Goal: Task Accomplishment & Management: Use online tool/utility

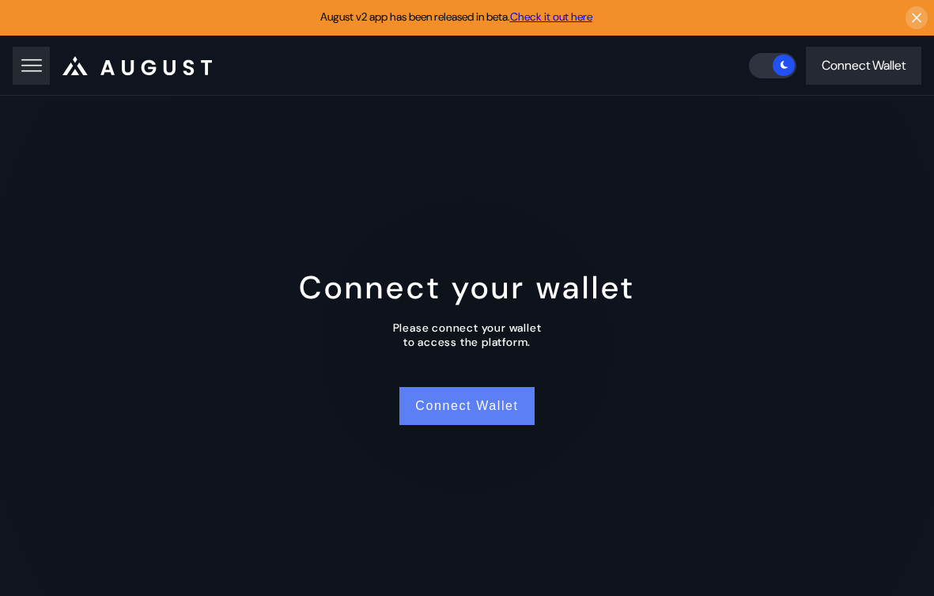
click at [460, 416] on button "Connect Wallet" at bounding box center [467, 406] width 134 height 38
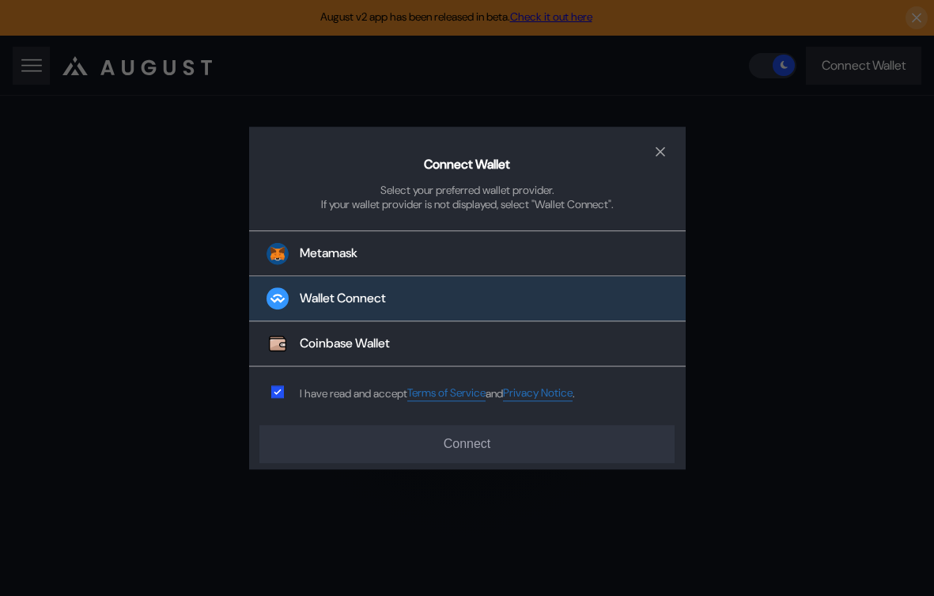
drag, startPoint x: 382, startPoint y: 295, endPoint x: 382, endPoint y: 314, distance: 19.0
click at [382, 295] on div "Wallet Connect" at bounding box center [343, 298] width 86 height 17
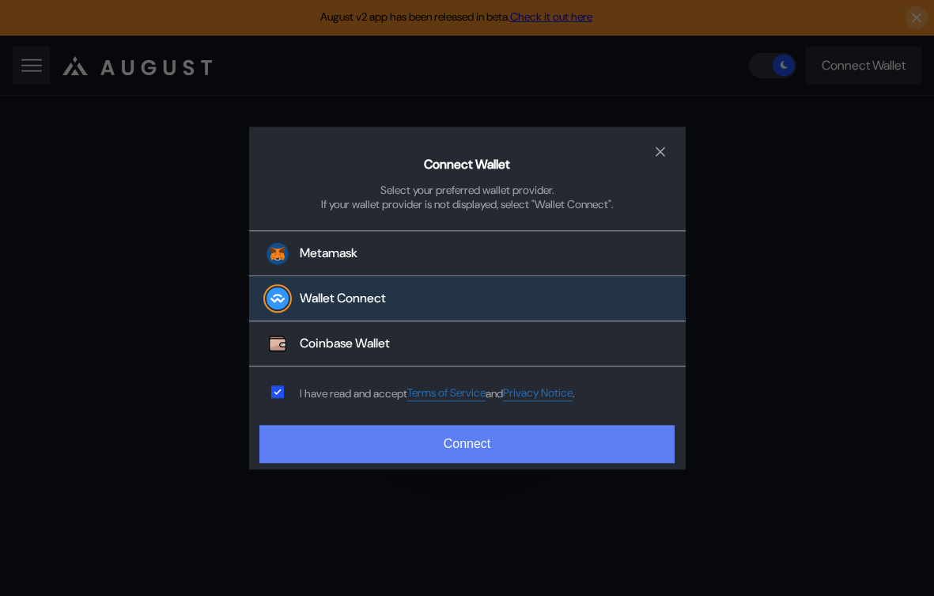
click at [399, 447] on button "Connect" at bounding box center [466, 444] width 415 height 38
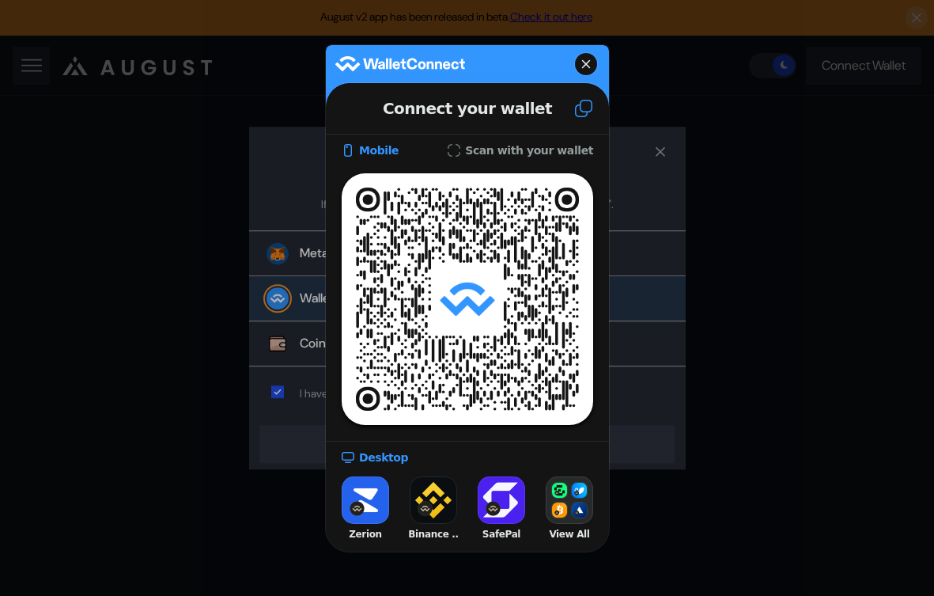
click at [581, 112] on icon at bounding box center [583, 108] width 19 height 19
click at [585, 62] on icon at bounding box center [585, 63] width 8 height 8
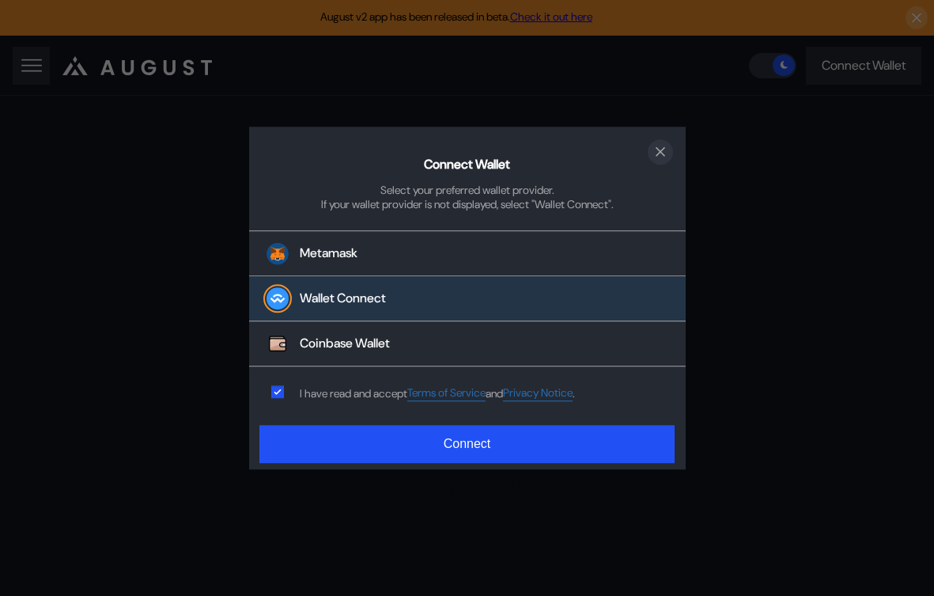
click at [661, 147] on icon "close modal" at bounding box center [661, 151] width 16 height 17
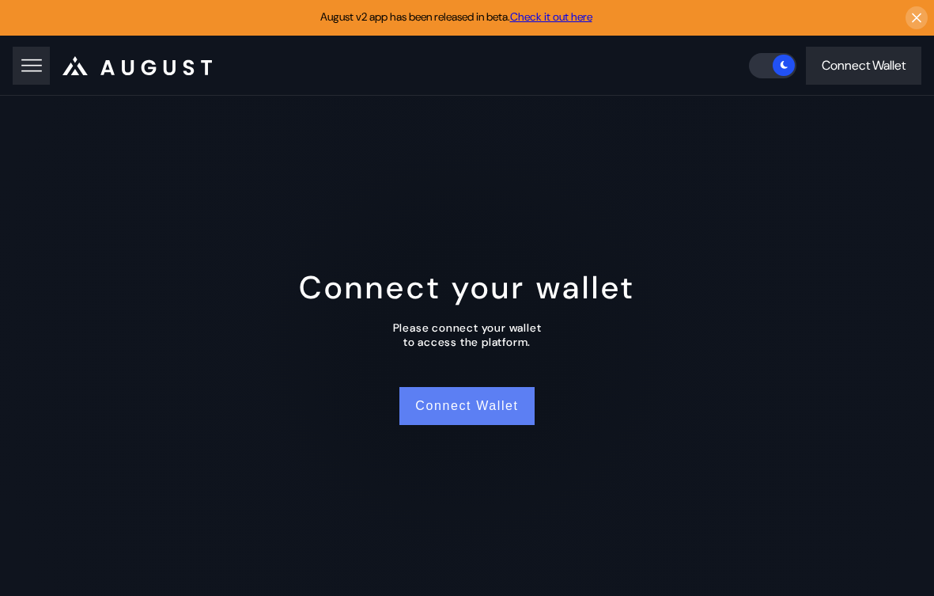
click at [439, 419] on button "Connect Wallet" at bounding box center [467, 406] width 134 height 38
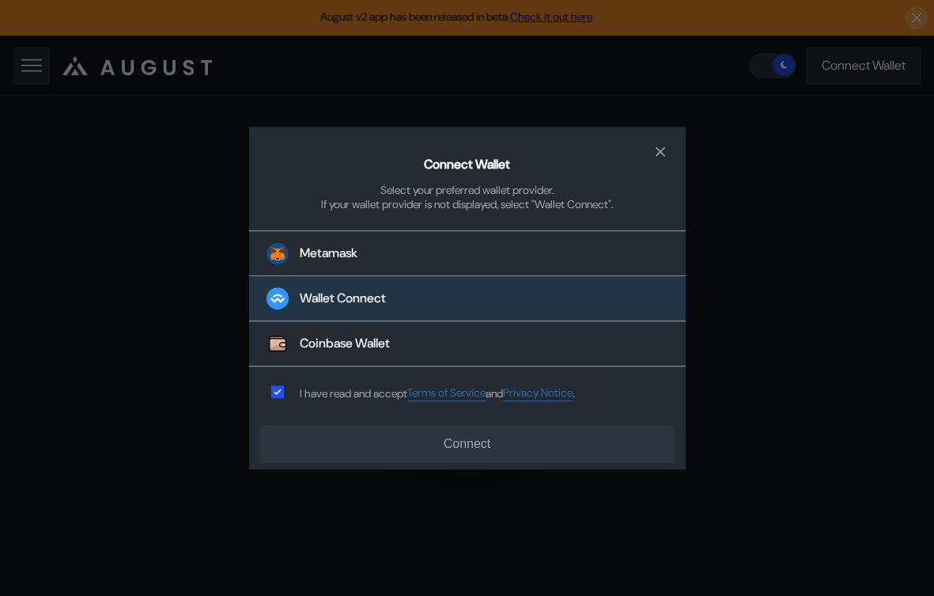
click at [459, 308] on button "Wallet Connect" at bounding box center [467, 299] width 437 height 45
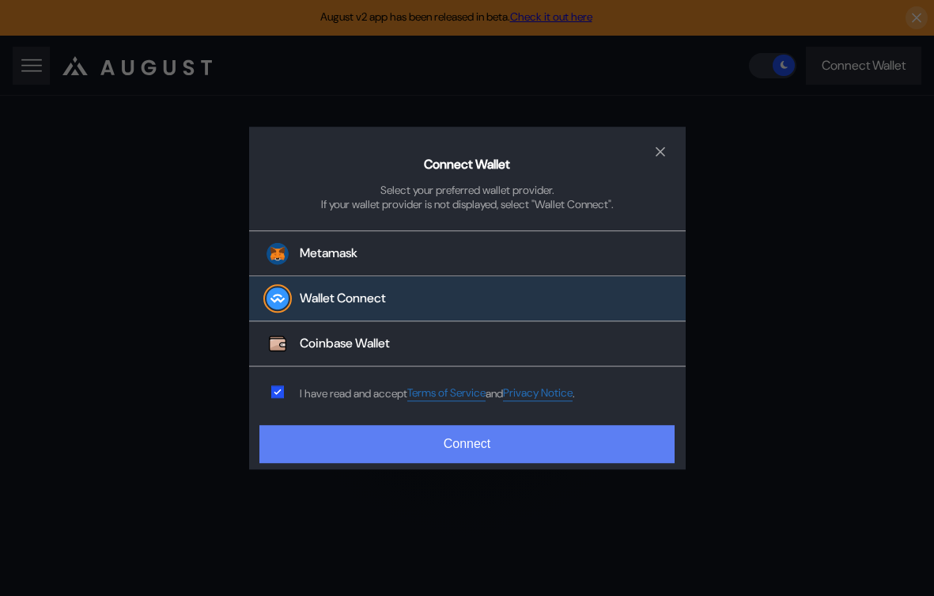
click at [463, 439] on button "Connect" at bounding box center [466, 444] width 415 height 38
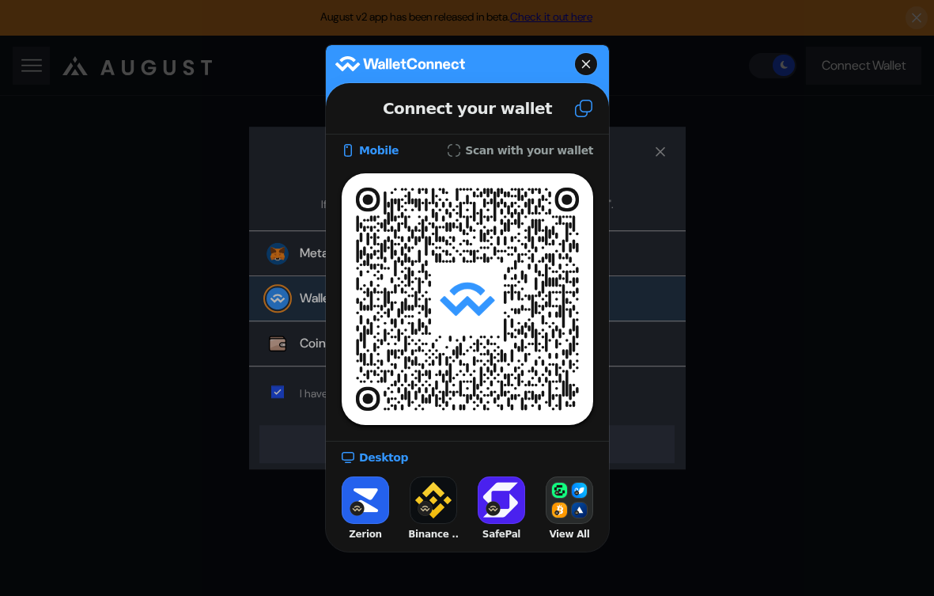
click at [586, 107] on icon at bounding box center [583, 108] width 19 height 19
click at [598, 65] on wcm-modal-backcard at bounding box center [467, 64] width 283 height 30
click at [581, 56] on icon at bounding box center [585, 64] width 9 height 22
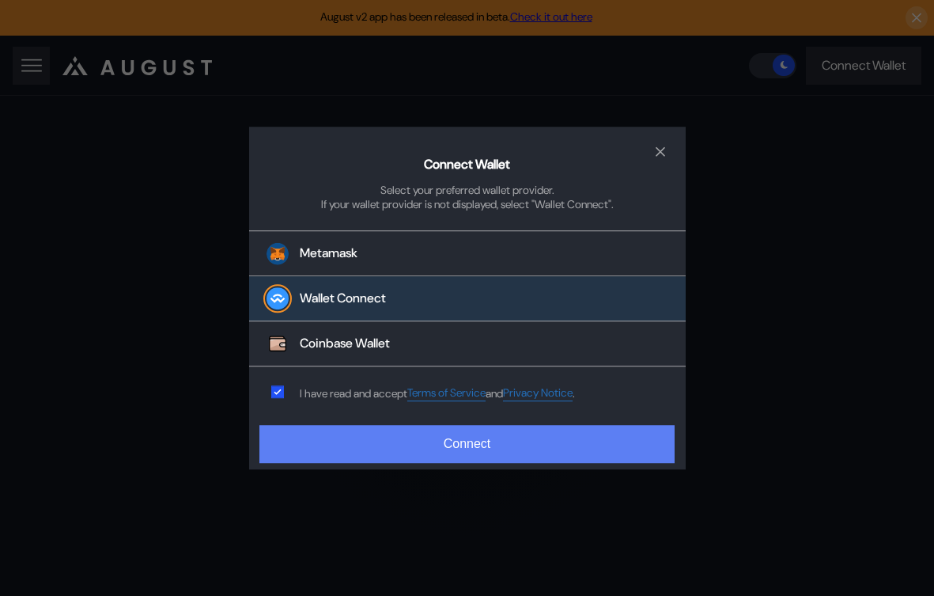
click at [414, 450] on button "Connect" at bounding box center [466, 444] width 415 height 38
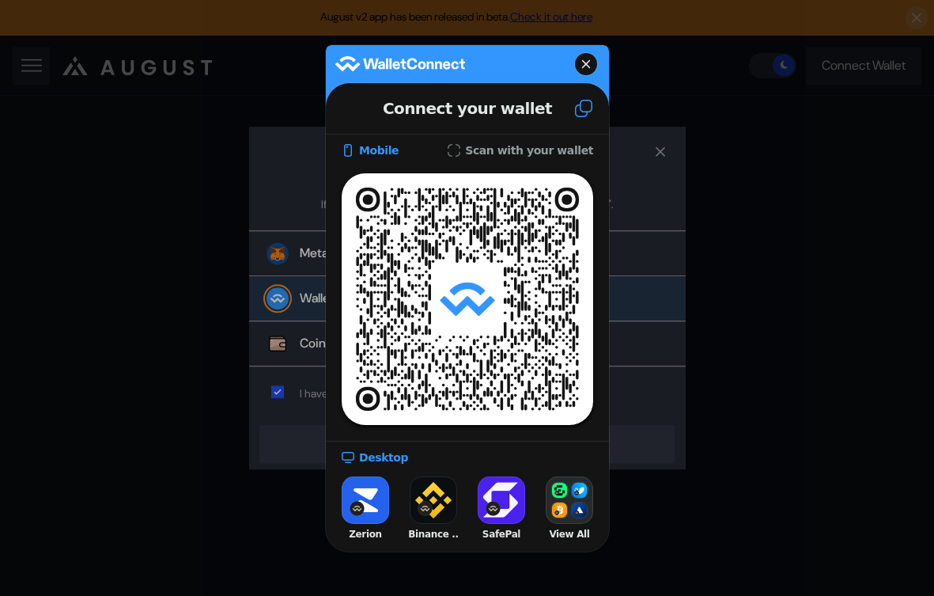
click at [582, 110] on icon at bounding box center [583, 108] width 17 height 17
click at [581, 62] on icon at bounding box center [585, 64] width 9 height 22
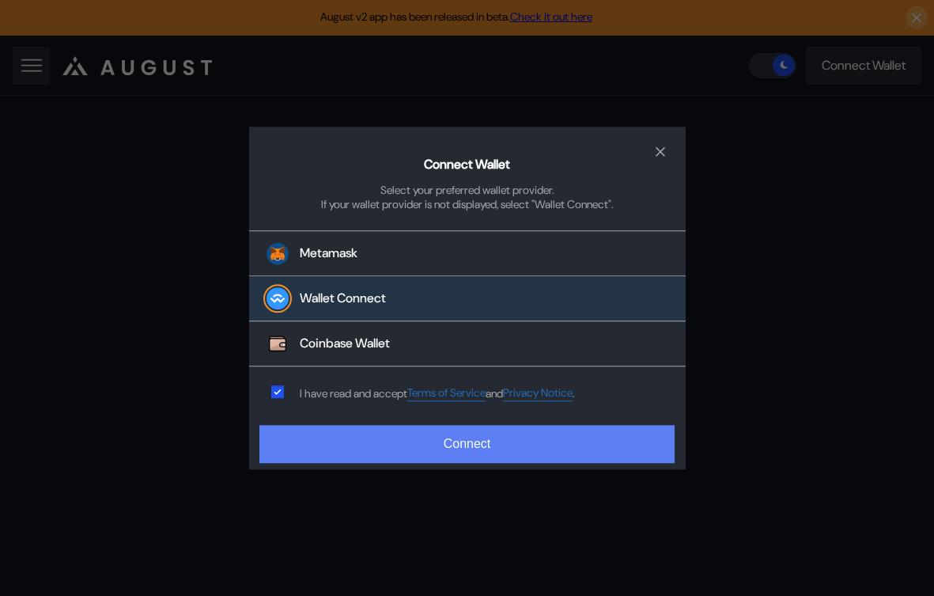
click at [517, 449] on button "Connect" at bounding box center [466, 444] width 415 height 38
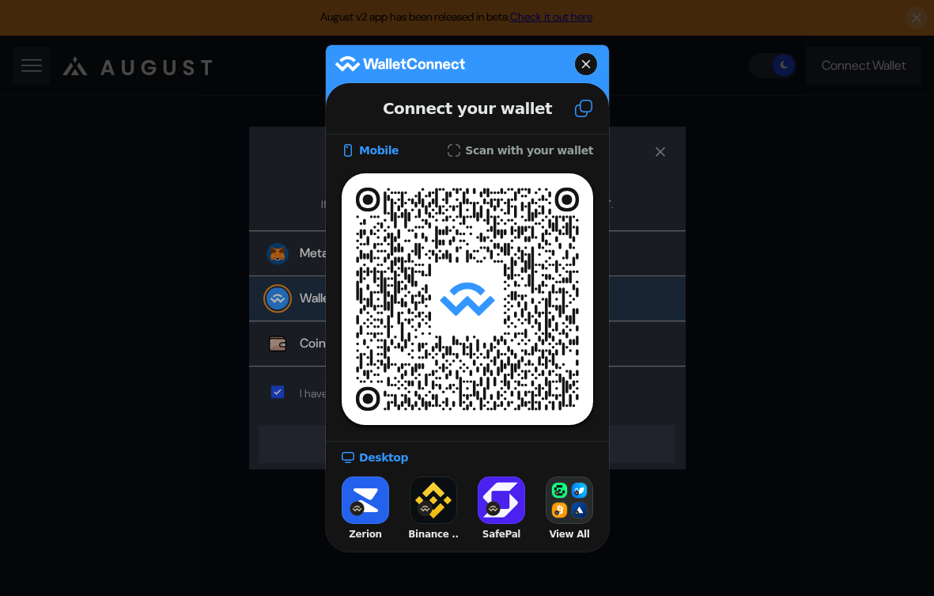
click at [571, 118] on button at bounding box center [584, 108] width 51 height 43
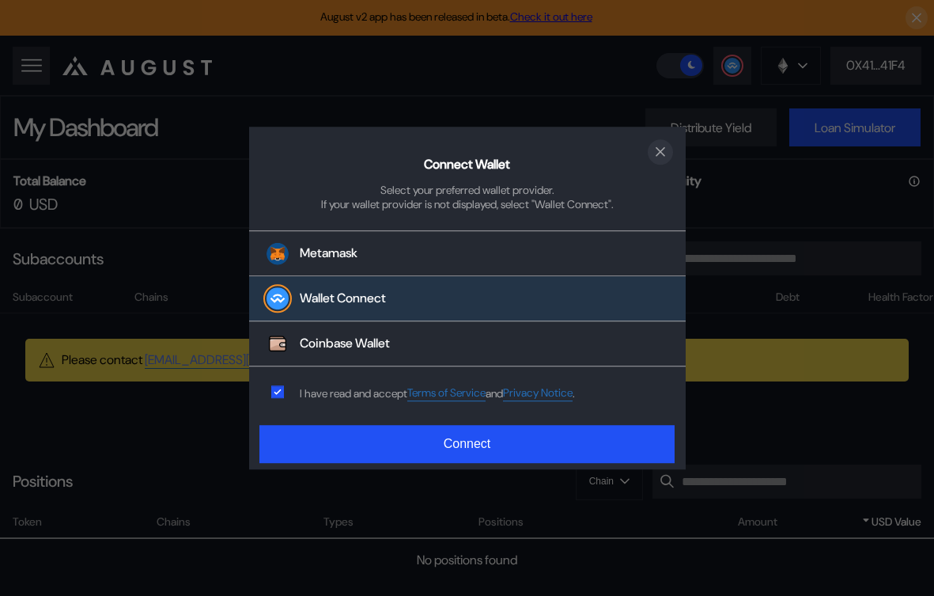
click at [655, 156] on icon "close modal" at bounding box center [661, 151] width 16 height 17
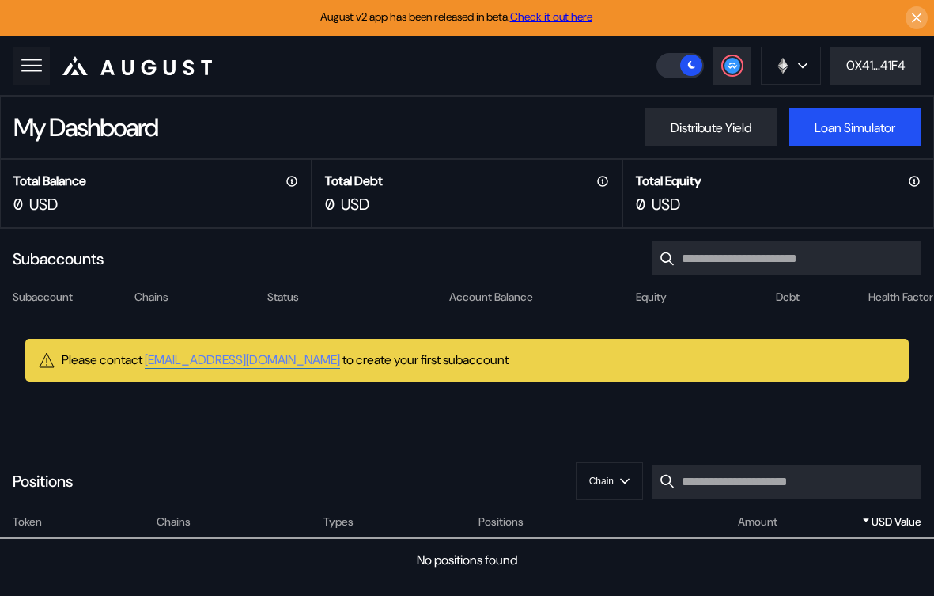
click at [34, 77] on button at bounding box center [31, 66] width 37 height 38
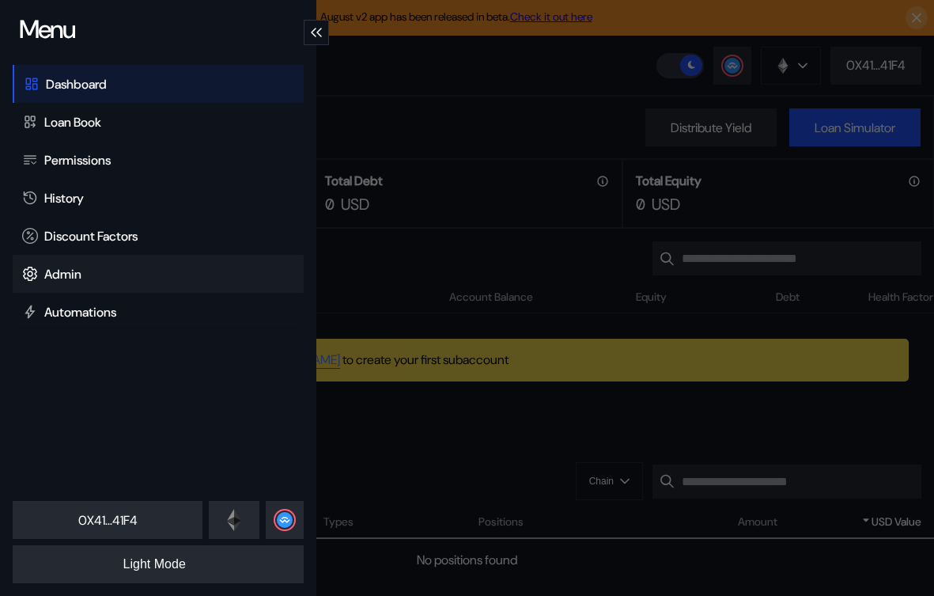
click at [69, 278] on div "Admin" at bounding box center [62, 274] width 37 height 17
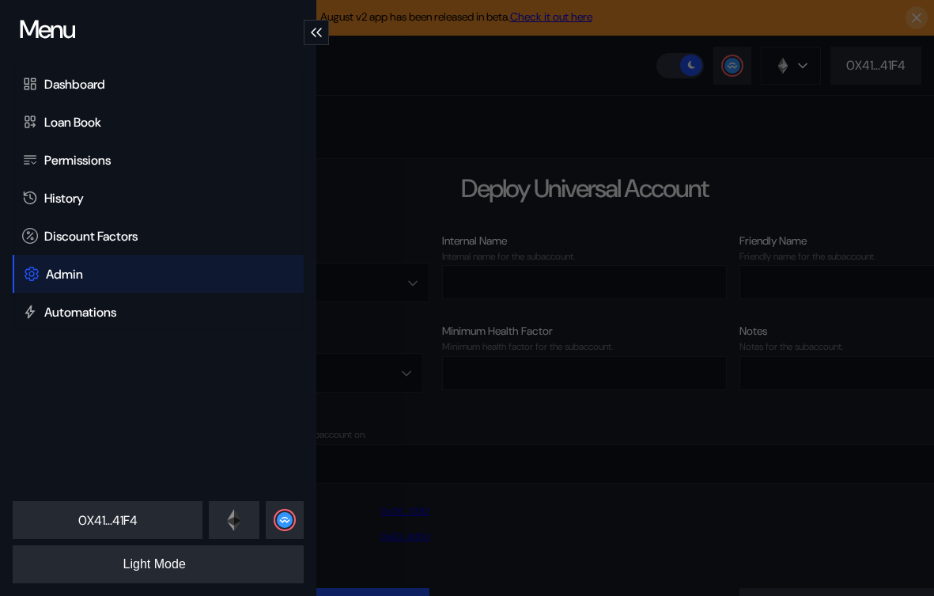
click at [413, 172] on div "Menu Dashboard Loan Book Permissions History Discount Factors Admin Automations…" at bounding box center [467, 298] width 934 height 596
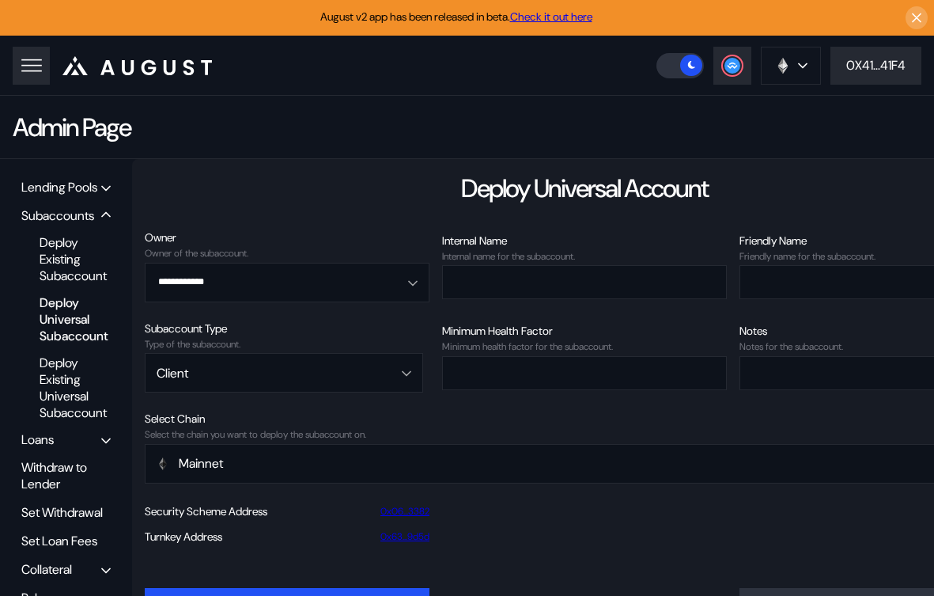
click at [47, 186] on div "Lending Pools" at bounding box center [59, 187] width 76 height 17
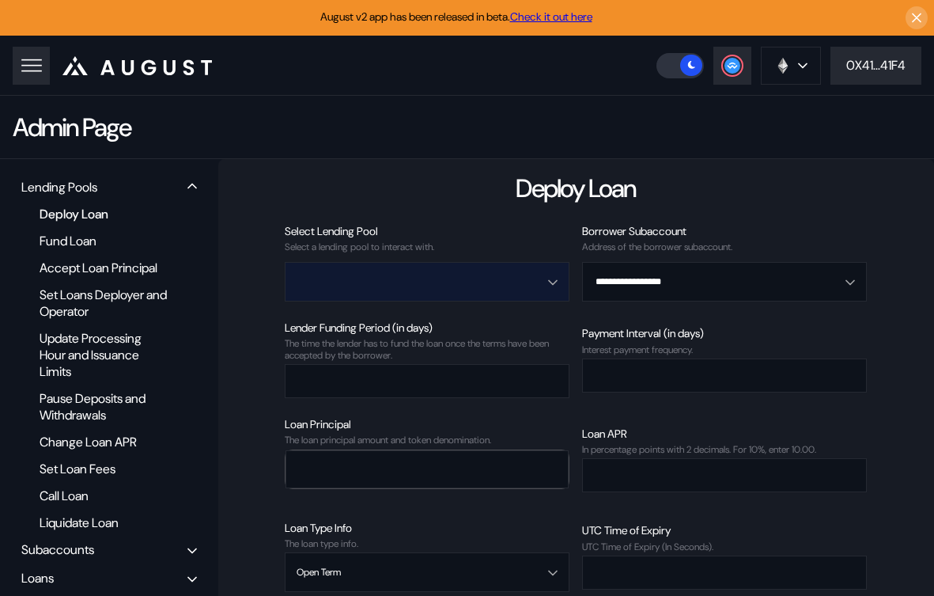
click at [472, 265] on input "Open menu" at bounding box center [419, 282] width 244 height 38
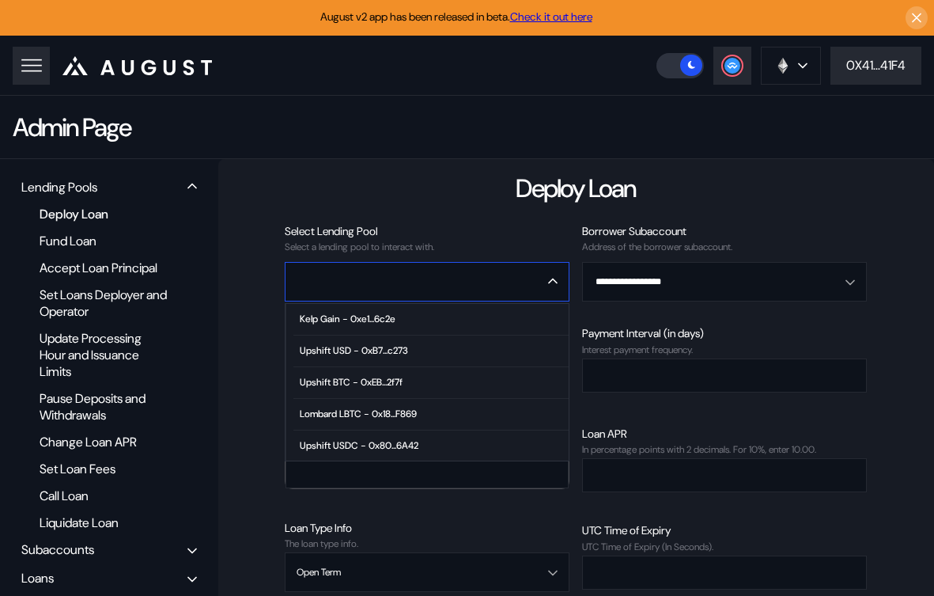
click at [384, 324] on div "Kelp Gain - 0xe1...6c2e" at bounding box center [348, 318] width 96 height 11
type input "**********"
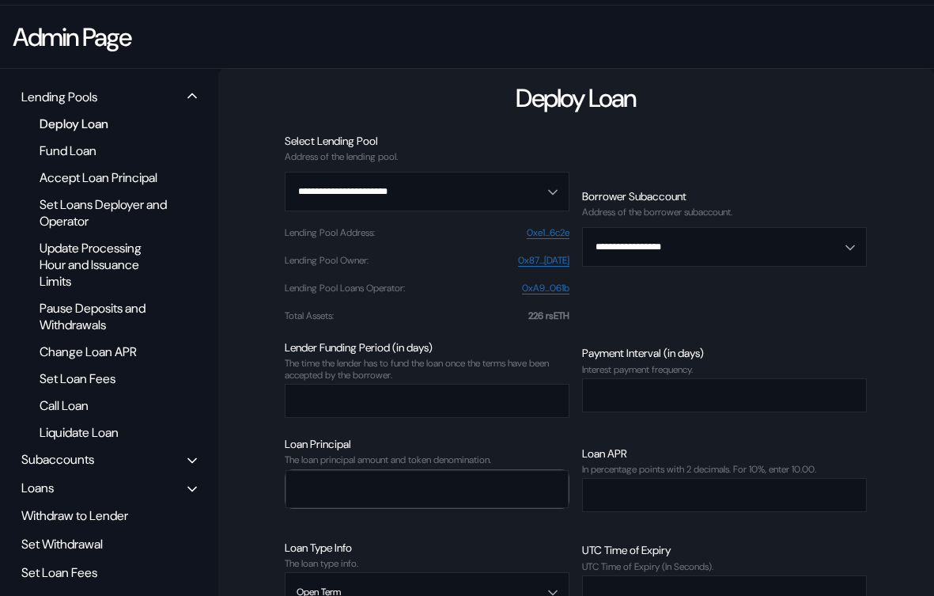
scroll to position [119, 0]
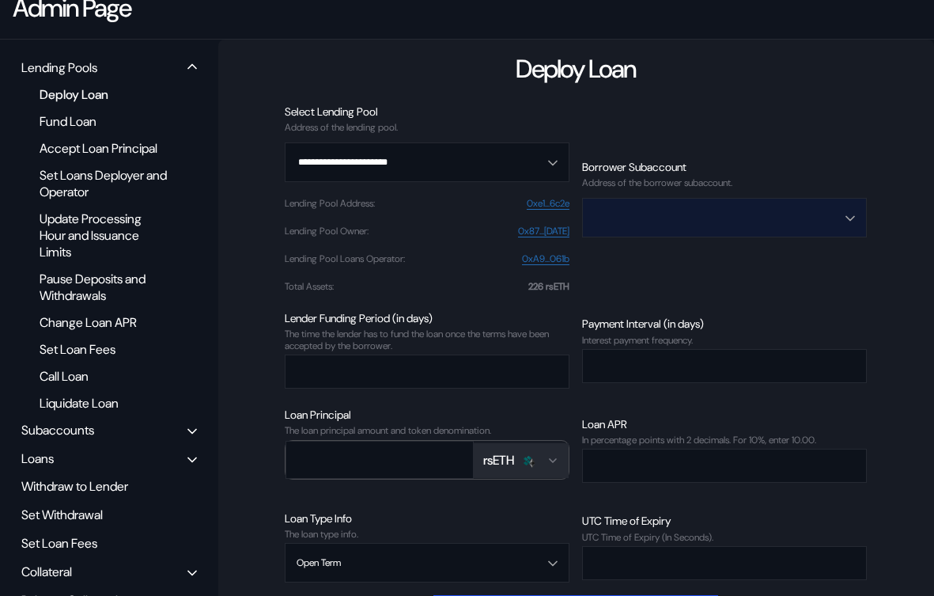
click at [660, 206] on input "Open menu" at bounding box center [716, 218] width 244 height 38
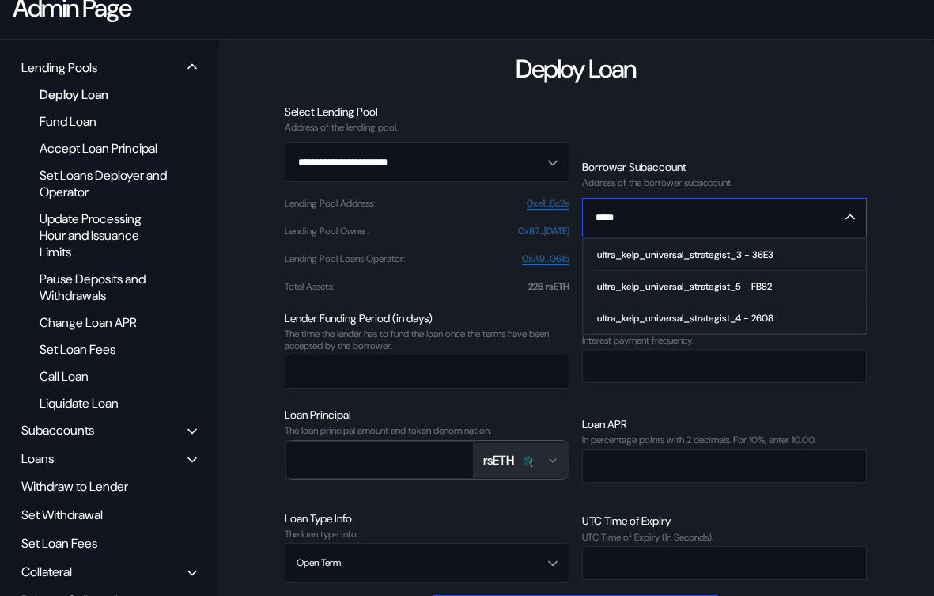
click at [661, 317] on div "ultra_kelp_universal_strategist_4 - 2608" at bounding box center [685, 317] width 176 height 11
type input "**********"
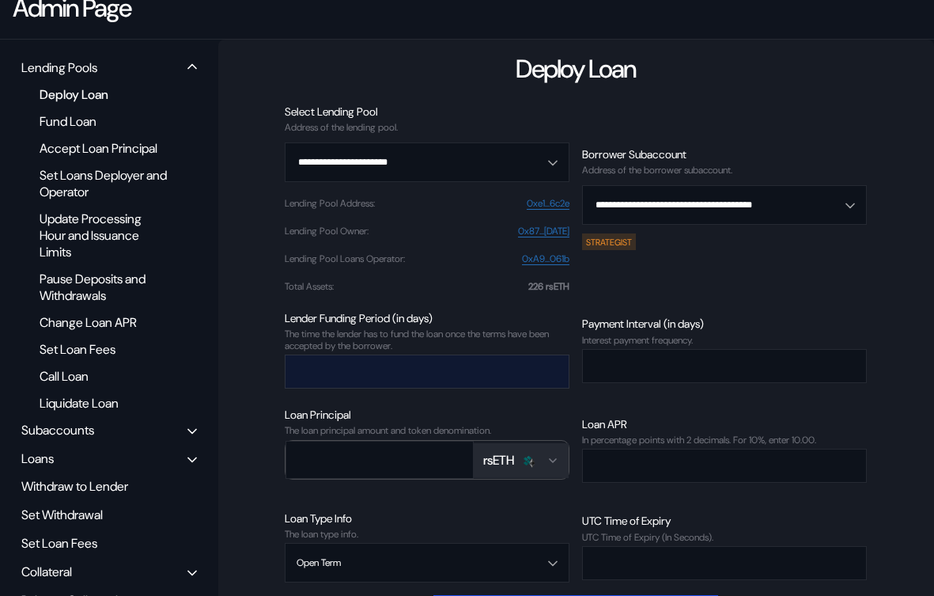
click at [450, 355] on input "number" at bounding box center [415, 371] width 259 height 32
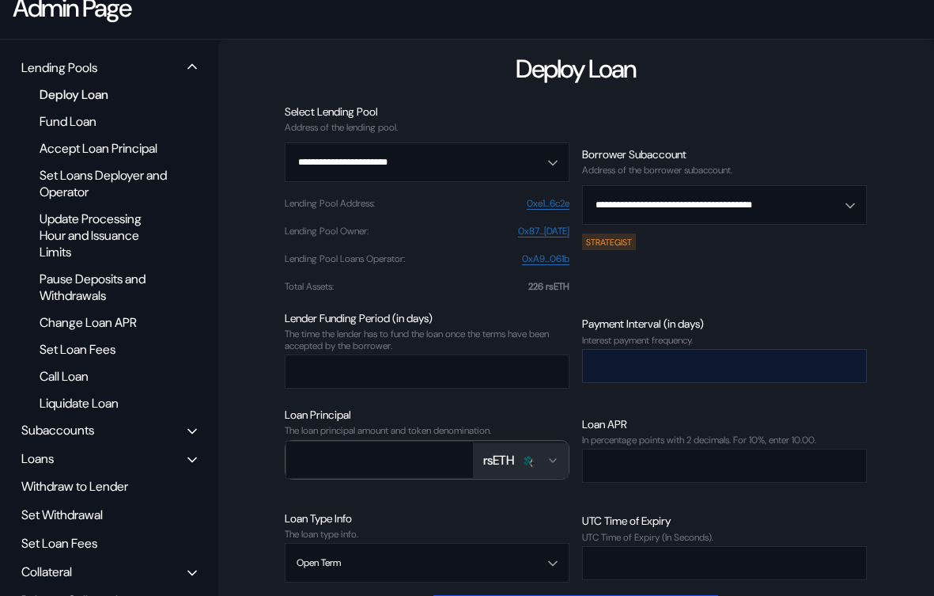
type input "*"
click at [666, 366] on input "number" at bounding box center [712, 366] width 259 height 32
type input "*"
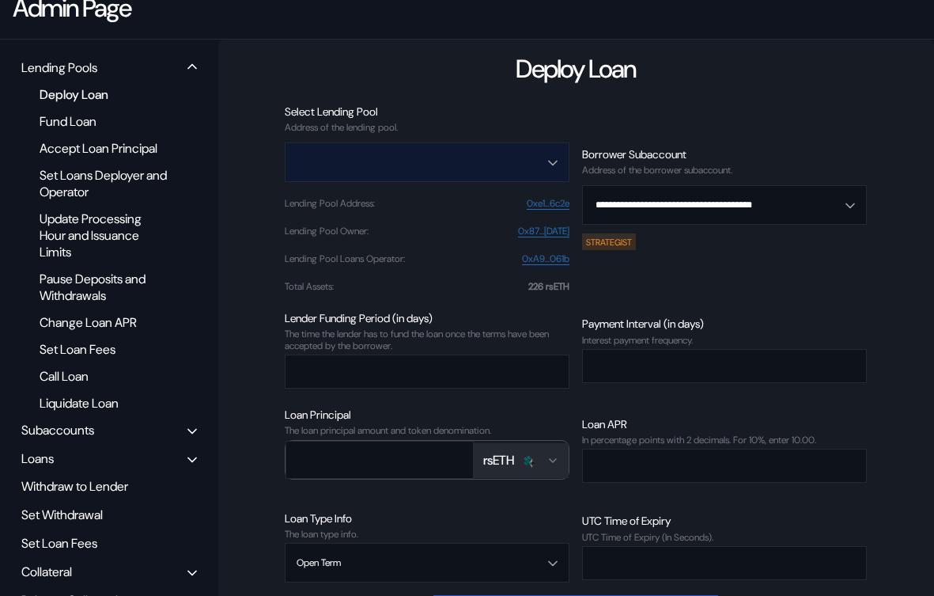
click at [399, 168] on input "Open menu" at bounding box center [419, 162] width 244 height 38
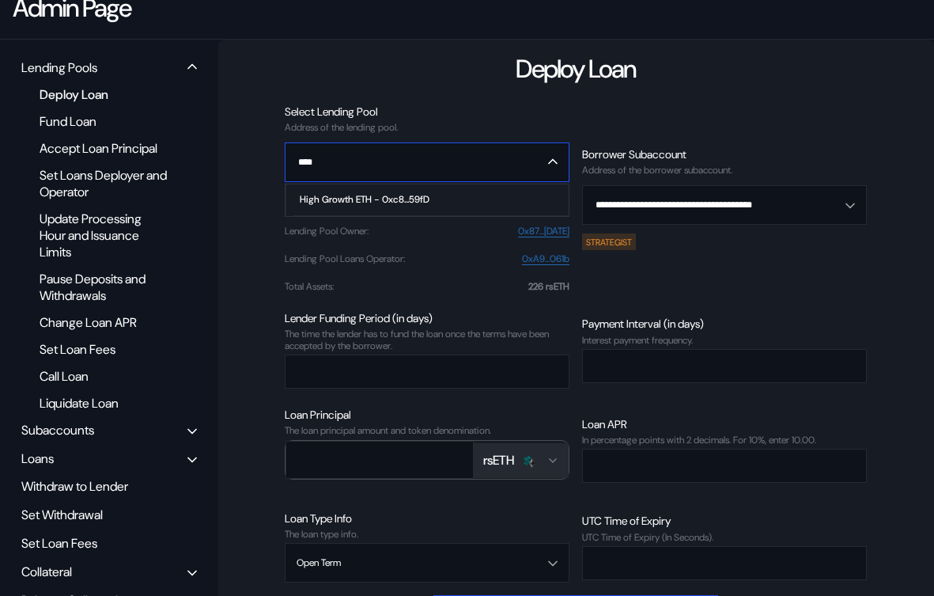
click at [384, 206] on span "High Growth ETH - 0xc8...59fD" at bounding box center [431, 200] width 275 height 32
type input "**********"
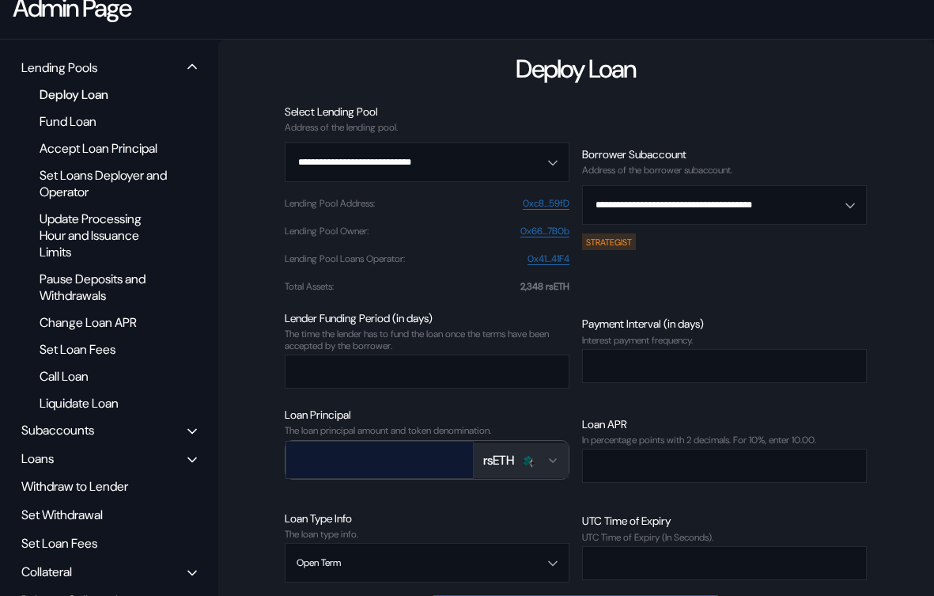
click at [406, 462] on input "number" at bounding box center [368, 459] width 164 height 32
type input "*"
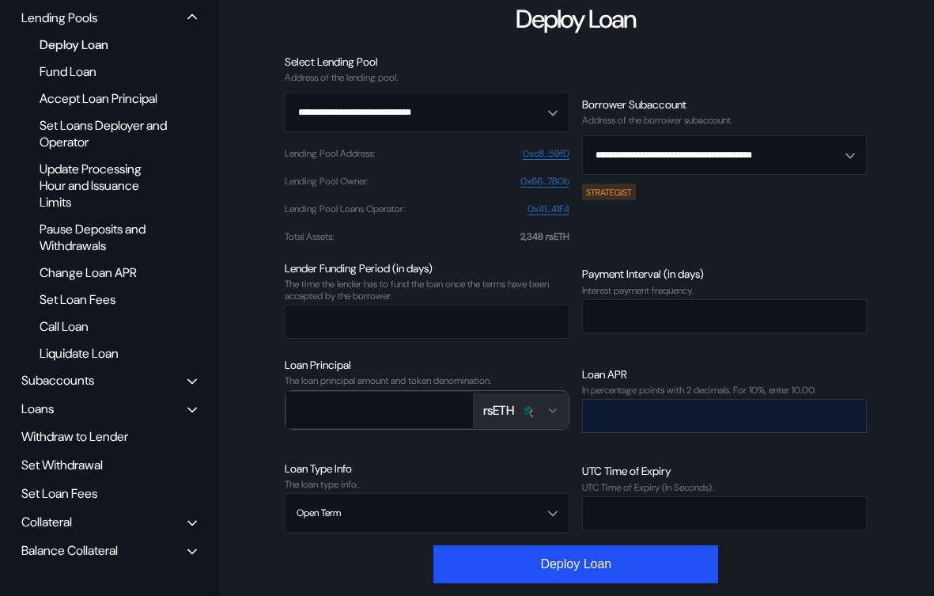
click at [699, 408] on input "number" at bounding box center [712, 416] width 259 height 32
type input "****"
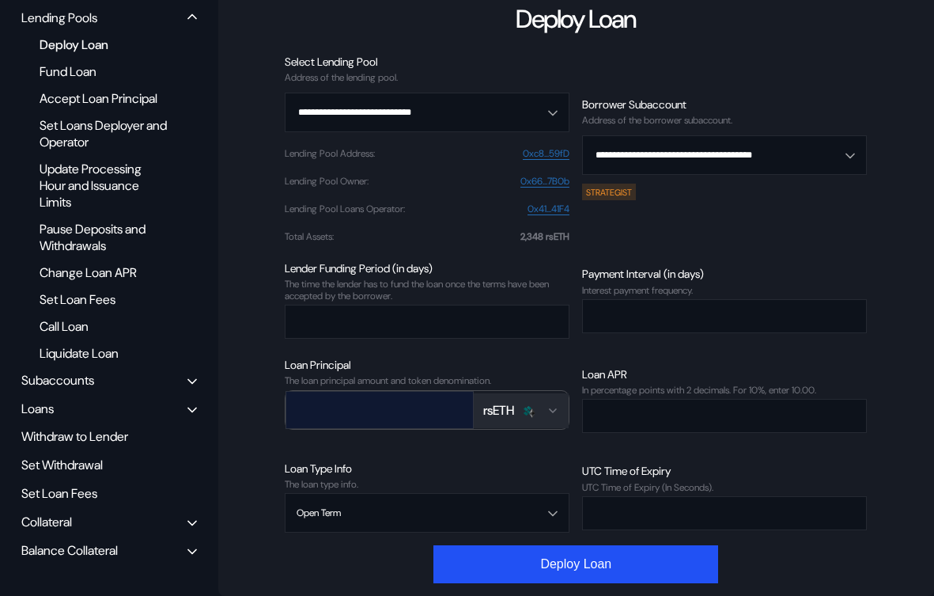
click at [324, 411] on input "*" at bounding box center [368, 409] width 164 height 32
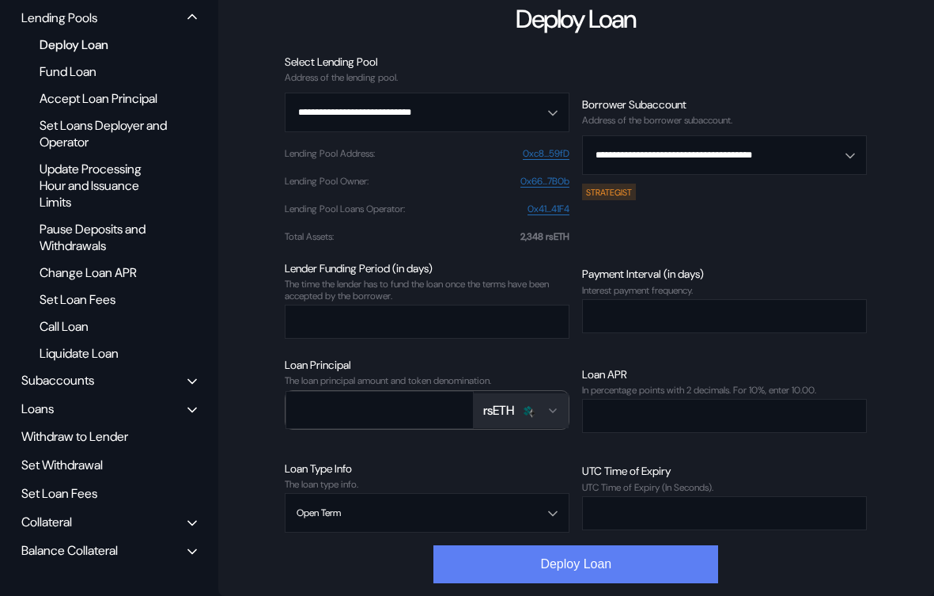
type input "*****"
click at [485, 567] on button "Deploy Loan" at bounding box center [576, 564] width 285 height 38
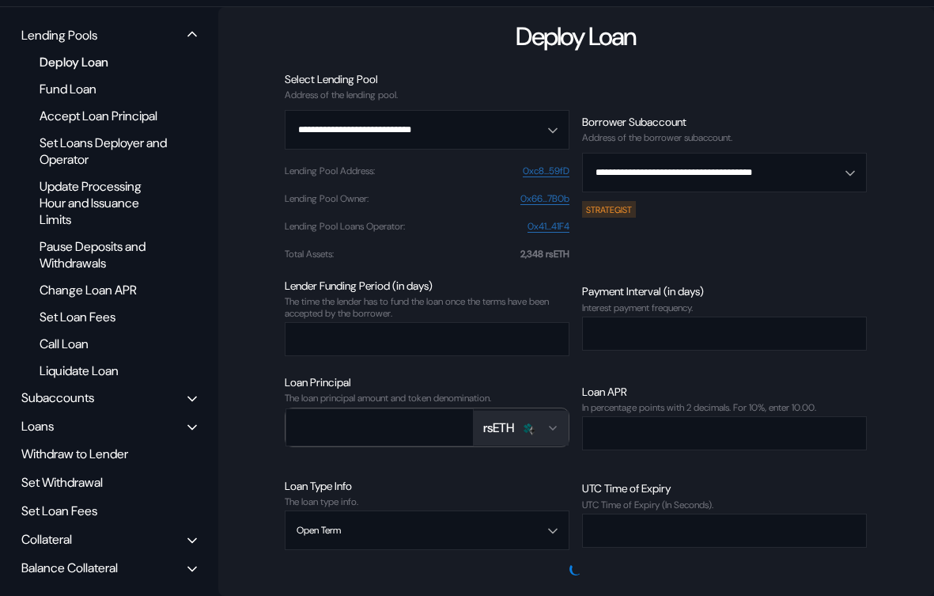
scroll to position [151, 0]
click at [62, 71] on div "Deploy Loan" at bounding box center [104, 62] width 145 height 21
click at [64, 84] on div "Fund Loan" at bounding box center [104, 89] width 145 height 21
